Goal: Task Accomplishment & Management: Manage account settings

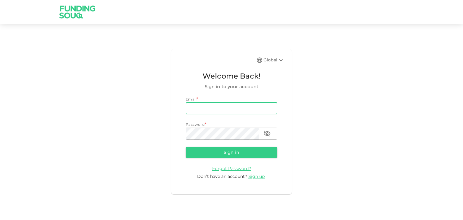
click at [223, 109] on input "email" at bounding box center [232, 108] width 92 height 12
type input "ф"
type input "[EMAIL_ADDRESS][DOMAIN_NAME]"
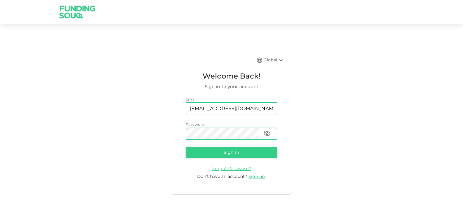
click at [186, 147] on button "Sign in" at bounding box center [232, 152] width 92 height 11
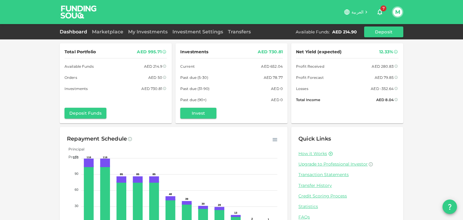
click at [46, 116] on div "Total Portfolio AED 995.71 Available Funds AED 214.9 Orders AED 50 Investments …" at bounding box center [231, 124] width 463 height 249
click at [57, 77] on div "Total Portfolio AED 995.71 Available Funds AED 214.9 Orders AED 50 Investments …" at bounding box center [231, 124] width 463 height 249
click at [48, 90] on div "Total Portfolio AED 995.71 Available Funds AED 214.9 Orders AED 50 Investments …" at bounding box center [231, 124] width 463 height 249
click at [46, 76] on div "Total Portfolio AED 995.71 Available Funds AED 214.9 Orders AED 50 Investments …" at bounding box center [231, 124] width 463 height 249
click at [307, 174] on link "Transaction Statements" at bounding box center [347, 175] width 98 height 6
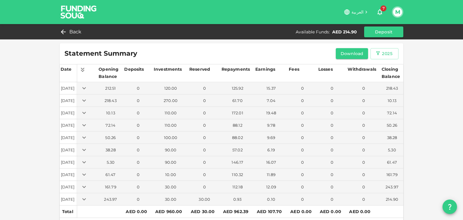
scroll to position [17, 0]
